Goal: Find specific page/section: Find specific page/section

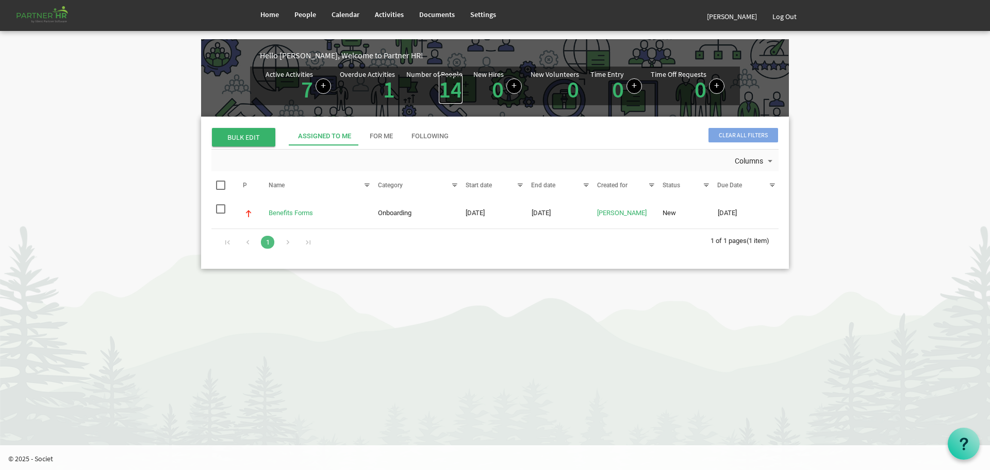
click at [449, 90] on link "14" at bounding box center [451, 89] width 24 height 29
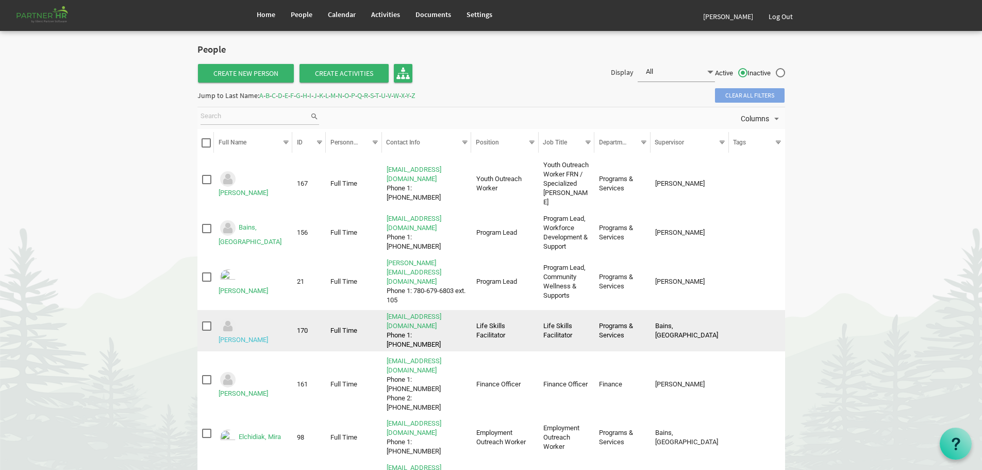
click at [261, 336] on link "Cox, Deanna" at bounding box center [243, 340] width 49 height 8
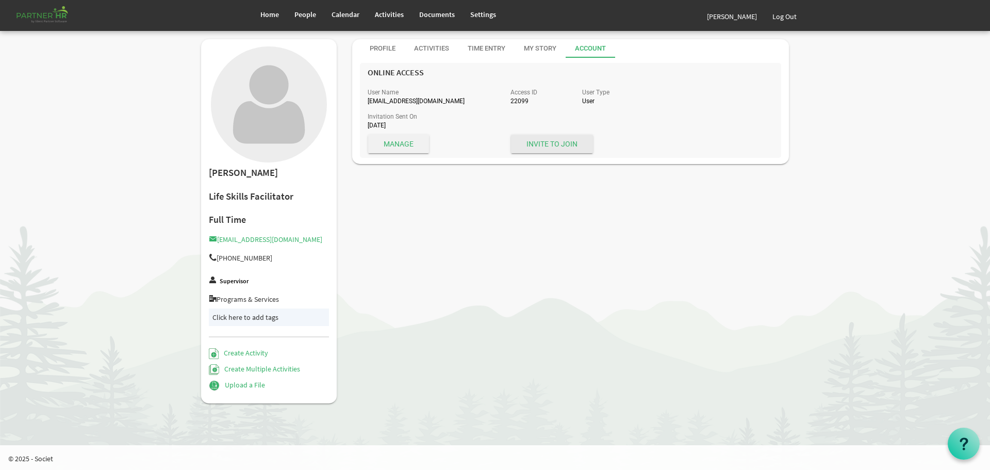
click at [397, 144] on span "Manage" at bounding box center [398, 144] width 61 height 19
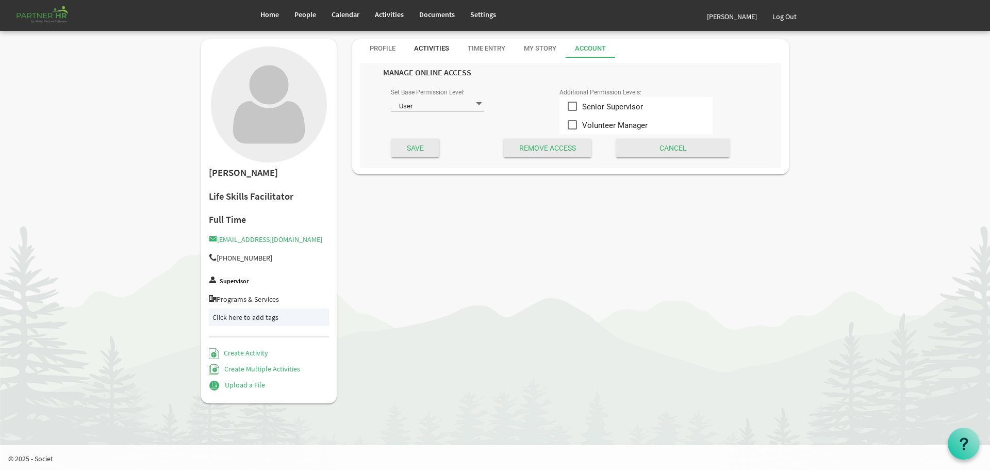
click at [430, 47] on div "Activities" at bounding box center [431, 49] width 35 height 10
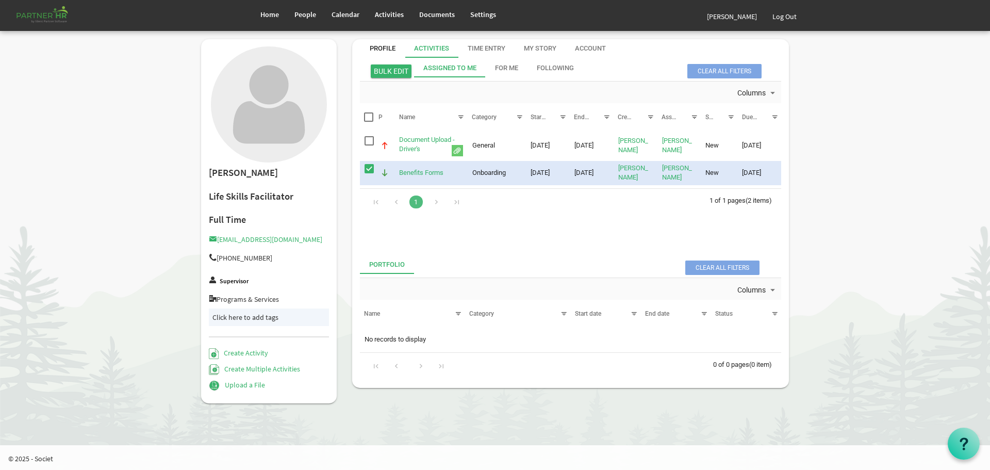
click at [377, 46] on div "Profile" at bounding box center [383, 49] width 26 height 10
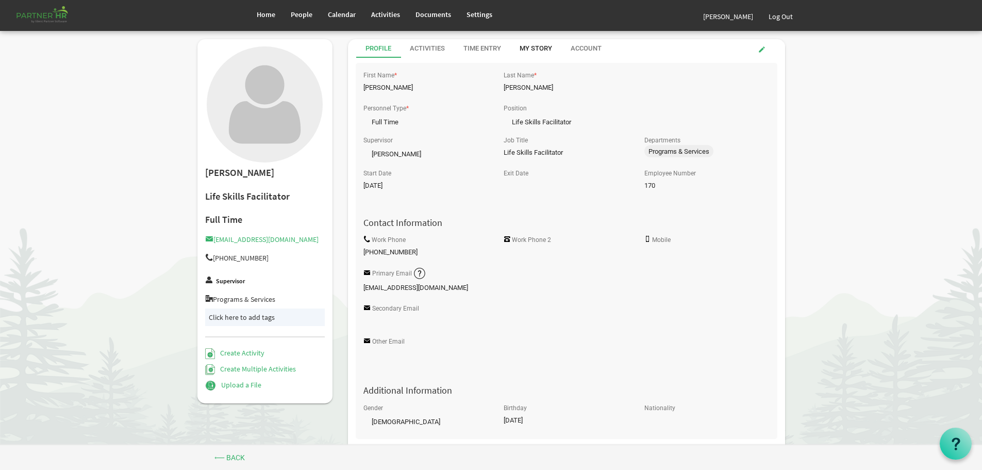
click at [533, 47] on div "My Story" at bounding box center [536, 49] width 32 height 10
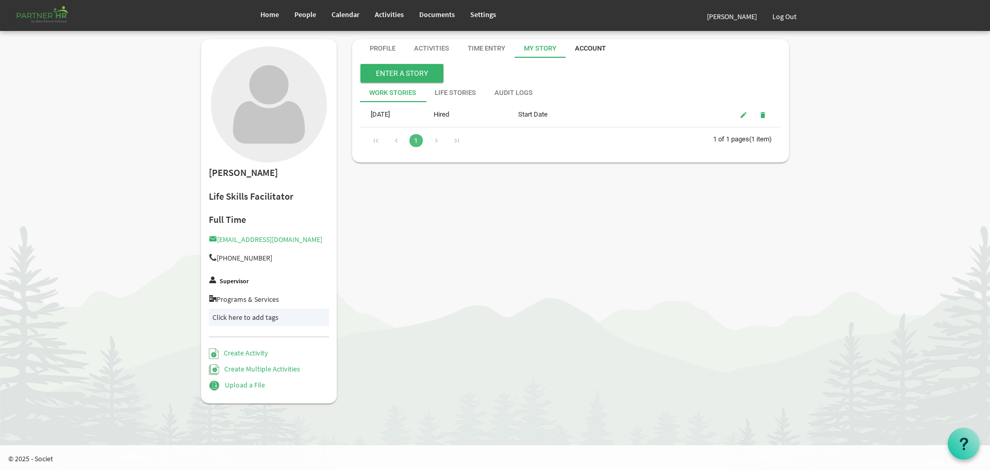
click at [595, 46] on div "Account" at bounding box center [590, 49] width 31 height 10
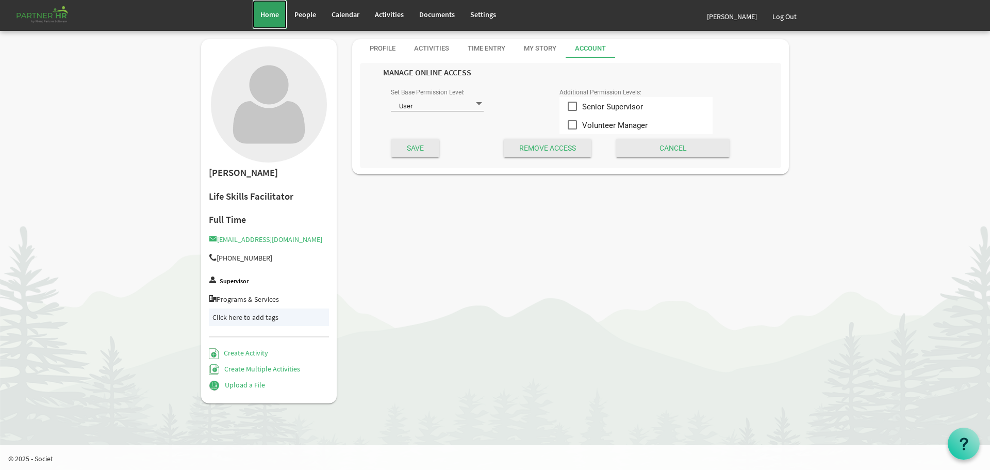
click at [278, 14] on span "Home" at bounding box center [269, 14] width 19 height 9
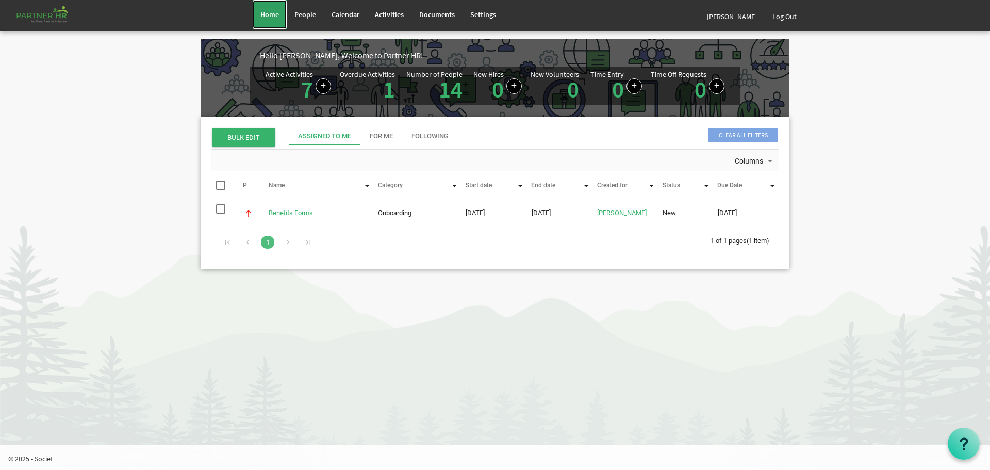
click at [269, 11] on span "Home" at bounding box center [269, 14] width 19 height 9
click at [784, 13] on link "Log Out" at bounding box center [784, 16] width 40 height 29
